Goal: Check status

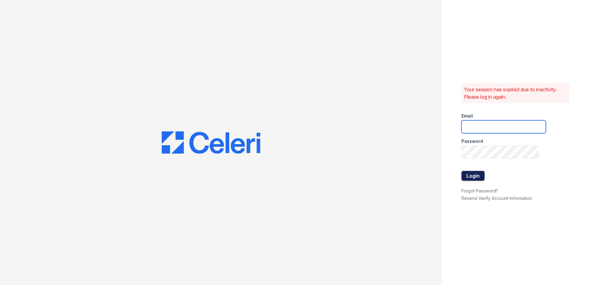
type input "[EMAIL_ADDRESS][DOMAIN_NAME]"
click at [472, 176] on button "Login" at bounding box center [472, 176] width 23 height 10
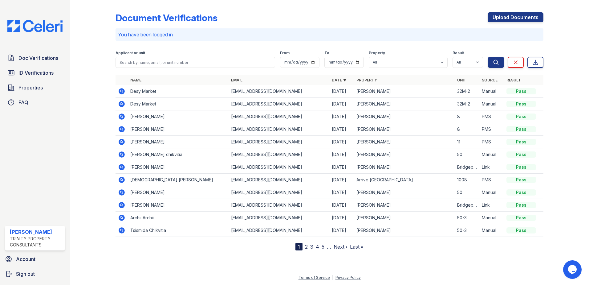
click at [22, 66] on div "Doc Verifications ID Verifications Properties FAQ" at bounding box center [34, 80] width 65 height 57
click at [24, 71] on span "ID Verifications" at bounding box center [35, 72] width 35 height 7
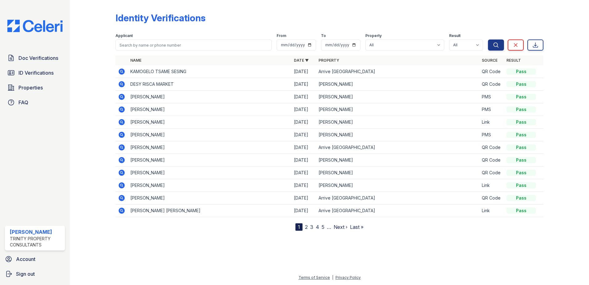
click at [115, 72] on td at bounding box center [121, 71] width 12 height 13
click at [123, 69] on icon at bounding box center [122, 71] width 6 height 6
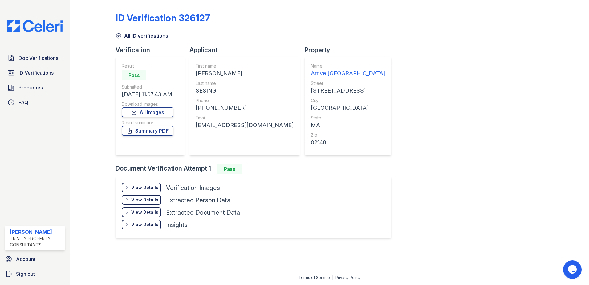
click at [141, 188] on div "View Details" at bounding box center [144, 187] width 27 height 6
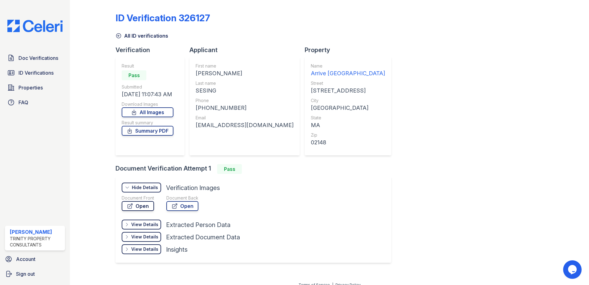
click at [142, 208] on link "Open" at bounding box center [138, 206] width 32 height 10
